Goal: Task Accomplishment & Management: Complete application form

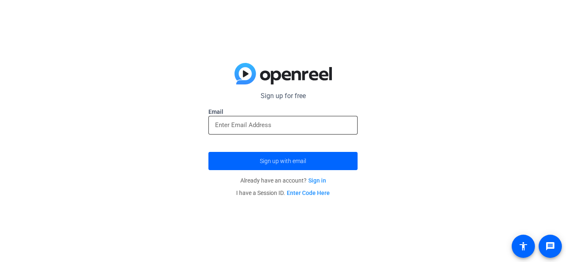
click at [286, 118] on div at bounding box center [283, 125] width 136 height 19
click at [287, 123] on input "email" at bounding box center [283, 125] width 136 height 10
type input "[EMAIL_ADDRESS][DOMAIN_NAME]"
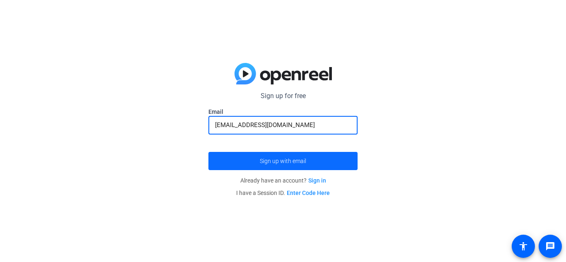
click at [304, 161] on span "Sign up with email" at bounding box center [283, 161] width 46 height 0
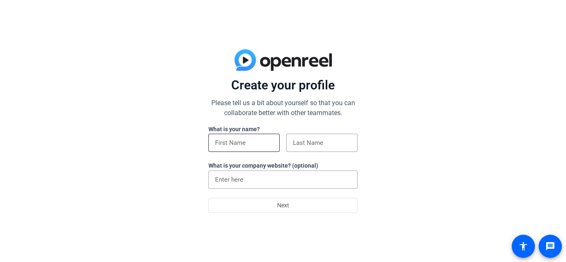
click at [263, 145] on input at bounding box center [244, 143] width 58 height 10
click at [325, 147] on input at bounding box center [322, 143] width 58 height 10
click at [251, 140] on input "non" at bounding box center [244, 143] width 58 height 10
type input "n"
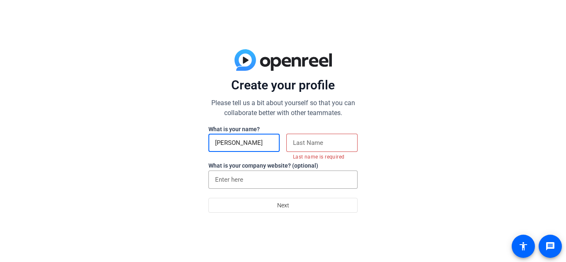
type input "[PERSON_NAME]"
click at [333, 148] on div at bounding box center [322, 143] width 58 height 18
click at [329, 145] on input at bounding box center [322, 143] width 58 height 10
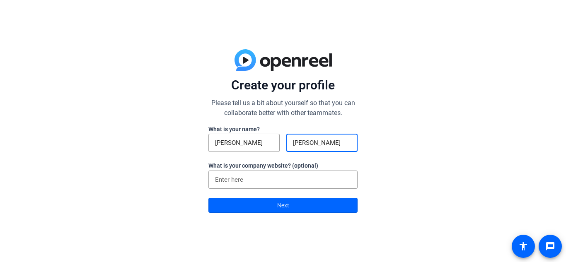
type input "[PERSON_NAME]"
click at [193, 161] on div "Create your profile Please tell us a bit about yourself so that you can collabo…" at bounding box center [283, 131] width 566 height 262
click at [248, 212] on span at bounding box center [283, 206] width 148 height 20
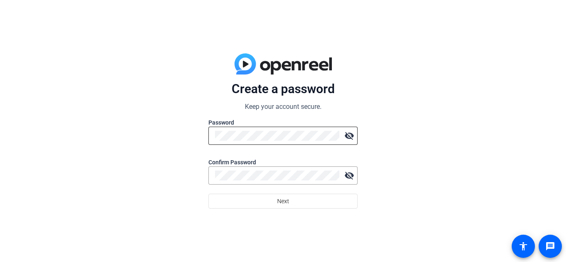
click at [264, 144] on div at bounding box center [277, 136] width 124 height 18
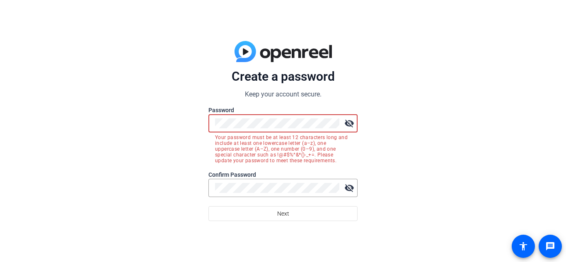
click at [348, 129] on mat-icon "visibility_off" at bounding box center [349, 123] width 17 height 17
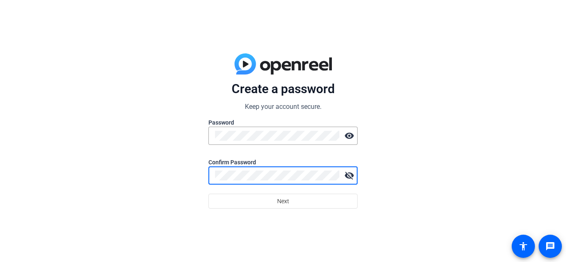
click at [350, 179] on mat-icon "visibility_off" at bounding box center [349, 175] width 17 height 17
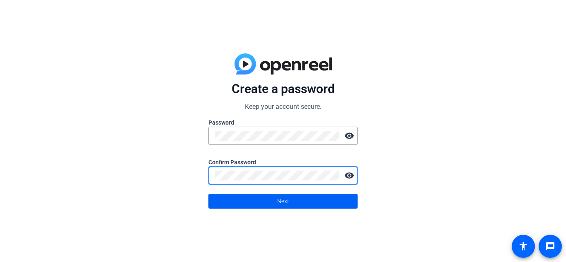
click at [344, 198] on span at bounding box center [283, 201] width 148 height 20
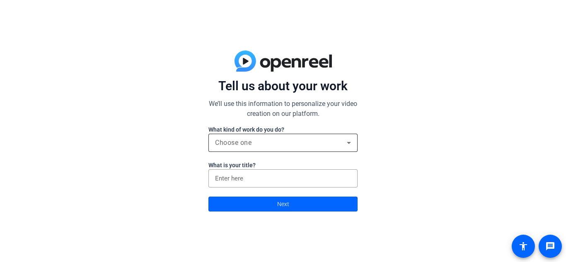
click at [291, 145] on div "Choose one" at bounding box center [281, 143] width 132 height 10
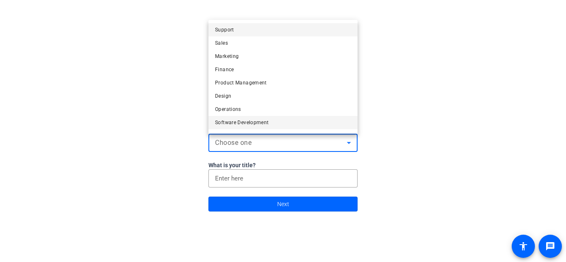
scroll to position [25, 0]
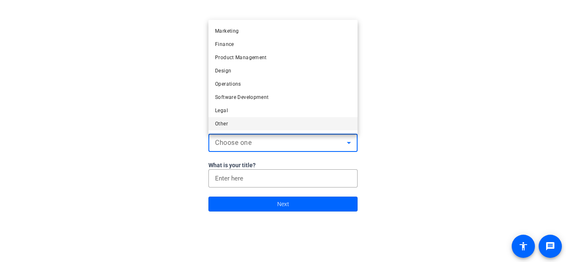
click at [275, 126] on mat-option "Other" at bounding box center [282, 123] width 149 height 13
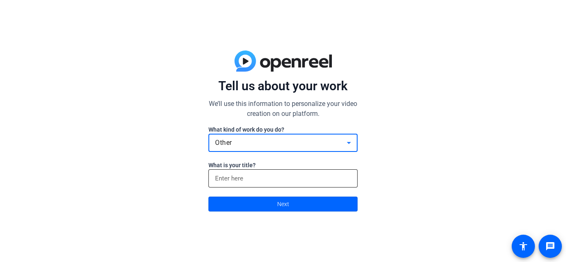
click at [271, 172] on div at bounding box center [283, 178] width 136 height 18
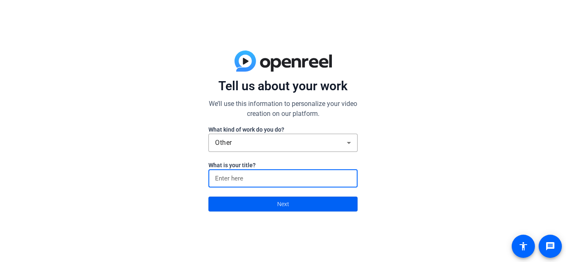
click at [289, 208] on span at bounding box center [283, 204] width 148 height 20
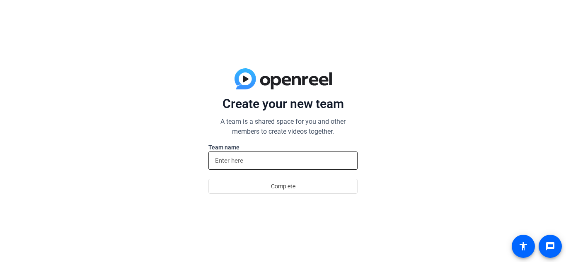
click at [281, 165] on input at bounding box center [283, 161] width 136 height 10
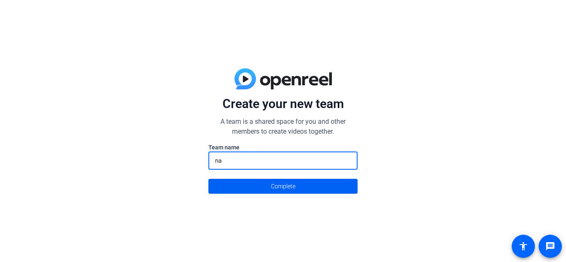
type input "n"
type input "N/A"
click at [261, 189] on span at bounding box center [283, 186] width 148 height 20
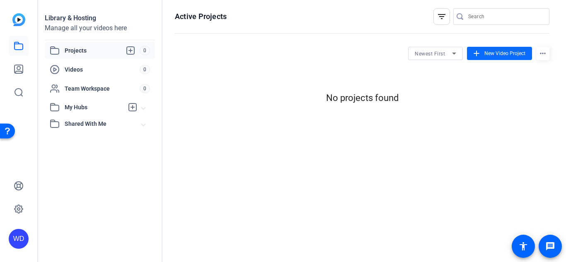
click at [504, 48] on span at bounding box center [499, 53] width 65 height 20
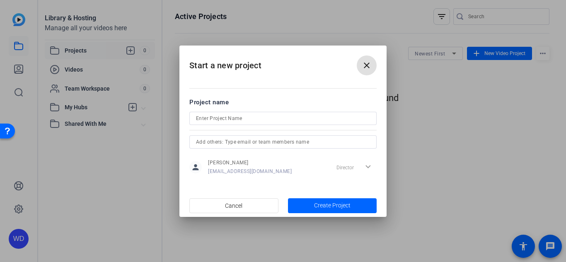
click at [297, 116] on input at bounding box center [283, 119] width 174 height 10
type input "A"
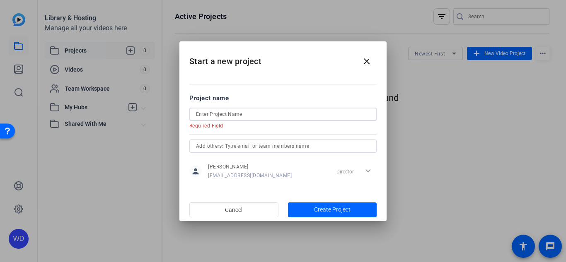
paste input "Ancient [GEOGRAPHIC_DATA]"
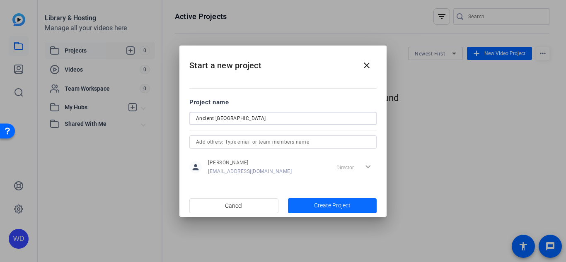
type input "Ancient [GEOGRAPHIC_DATA]"
click at [357, 206] on span "button" at bounding box center [332, 206] width 89 height 20
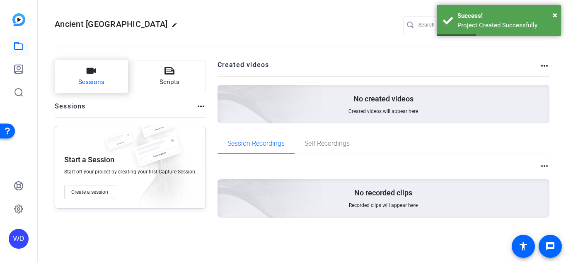
click at [114, 82] on button "Sessions" at bounding box center [91, 76] width 73 height 33
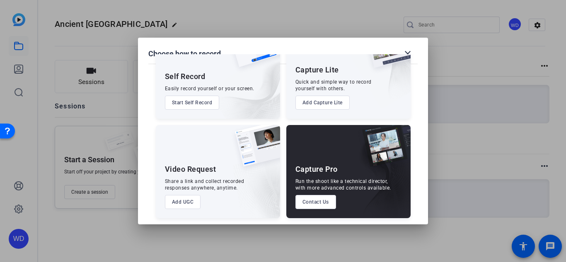
scroll to position [47, 0]
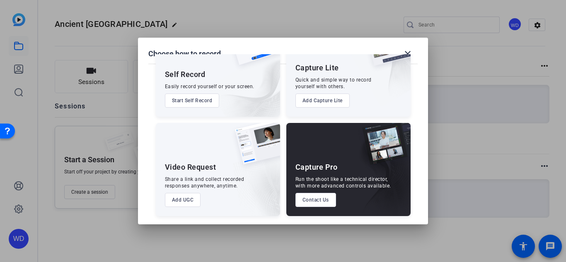
click at [197, 105] on button "Start Self Record" at bounding box center [192, 101] width 55 height 14
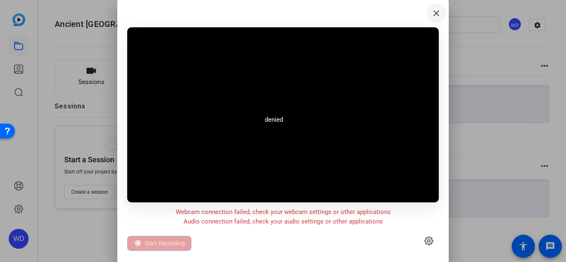
click at [438, 12] on mat-icon "close" at bounding box center [436, 13] width 10 height 10
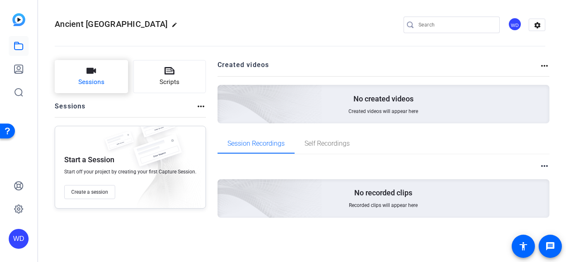
click at [96, 75] on button "Sessions" at bounding box center [91, 76] width 73 height 33
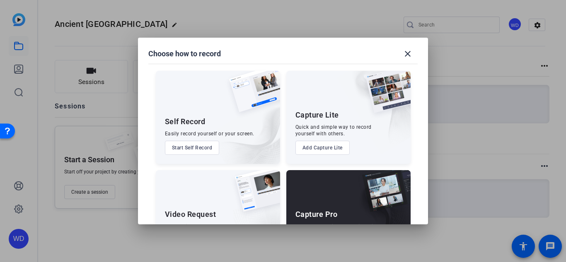
click at [326, 152] on button "Add Capture Lite" at bounding box center [322, 148] width 54 height 14
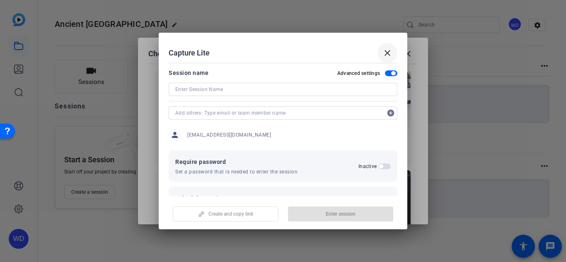
click at [396, 43] on span at bounding box center [387, 53] width 20 height 20
